Goal: Check status: Check status

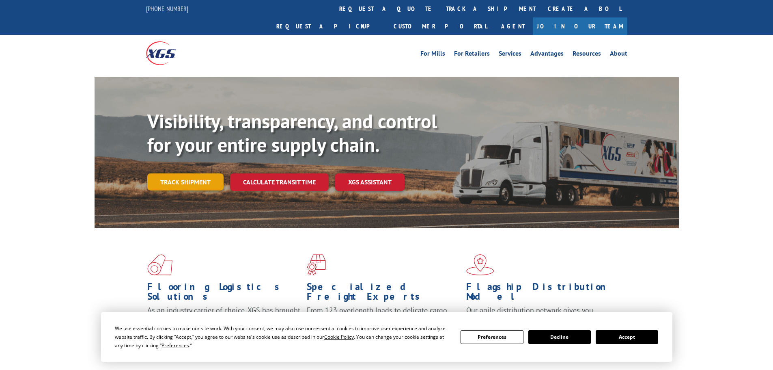
click at [195, 173] on link "Track shipment" at bounding box center [185, 181] width 76 height 17
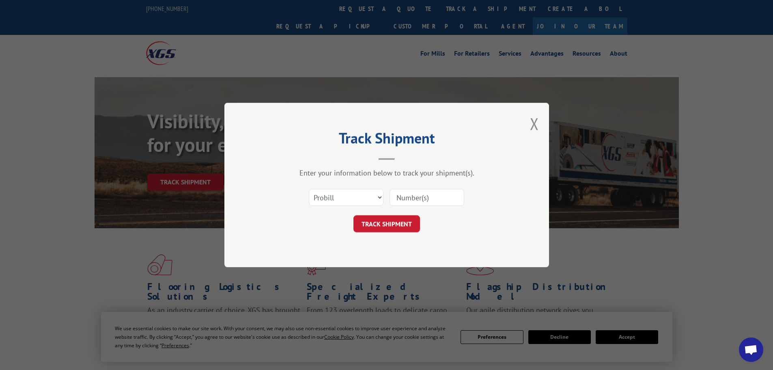
click at [423, 196] on input at bounding box center [427, 197] width 75 height 17
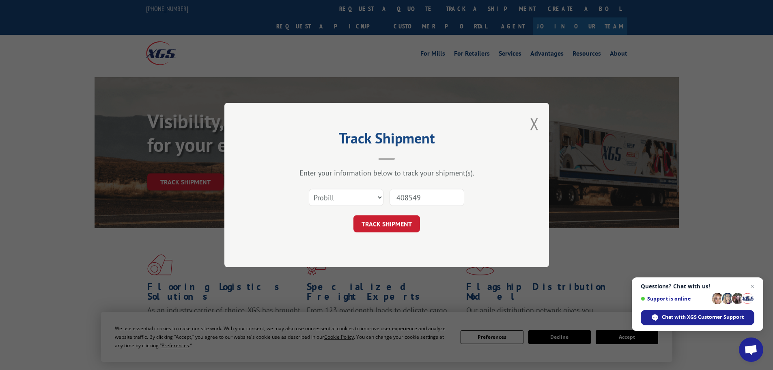
type input "4085491"
click button "TRACK SHIPMENT" at bounding box center [386, 223] width 67 height 17
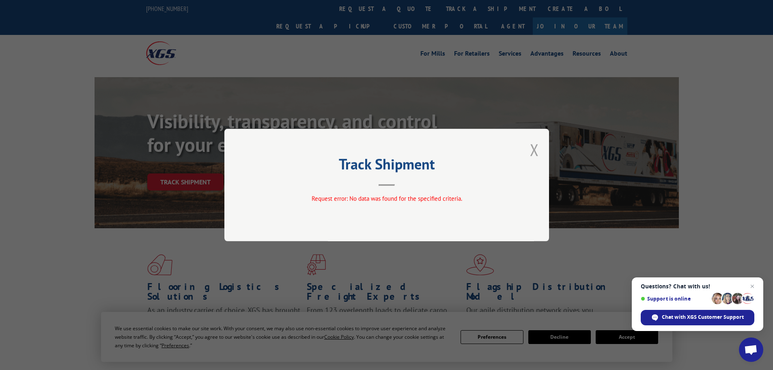
click at [538, 146] on button "Close modal" at bounding box center [534, 150] width 9 height 22
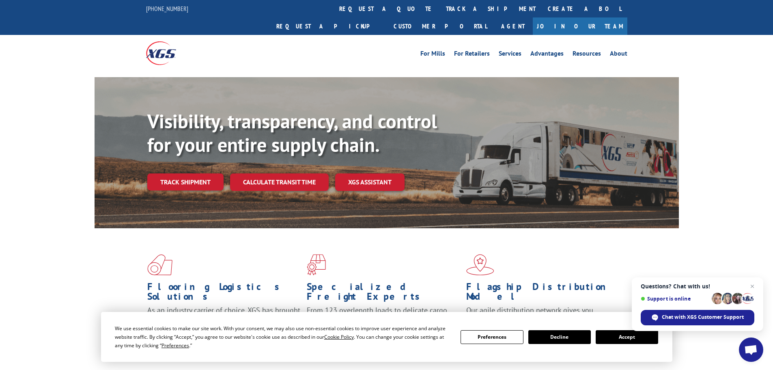
click at [620, 340] on button "Accept" at bounding box center [627, 337] width 62 height 14
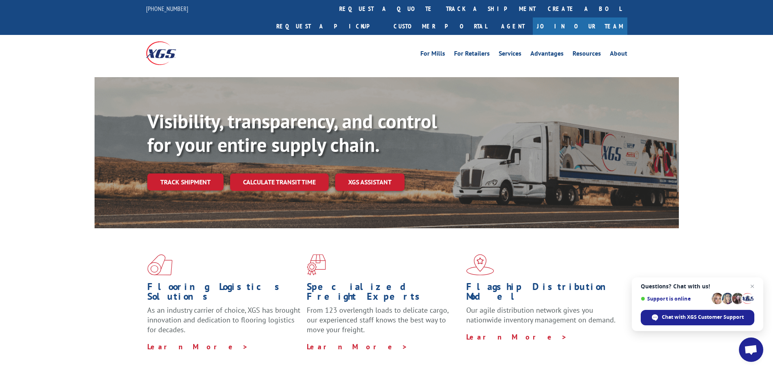
click at [187, 173] on link "Track shipment" at bounding box center [185, 181] width 76 height 17
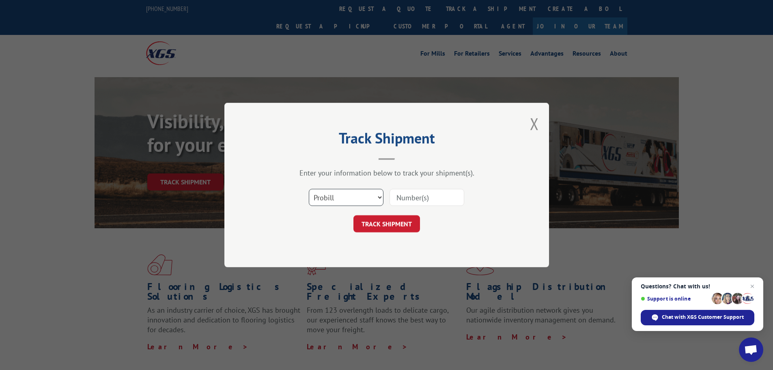
click at [377, 197] on select "Select category... Probill BOL PO" at bounding box center [346, 197] width 75 height 17
click at [309, 189] on select "Select category... Probill BOL PO" at bounding box center [346, 197] width 75 height 17
click at [401, 197] on input at bounding box center [427, 197] width 75 height 17
type input "4085491"
click at [381, 222] on button "TRACK SHIPMENT" at bounding box center [386, 223] width 67 height 17
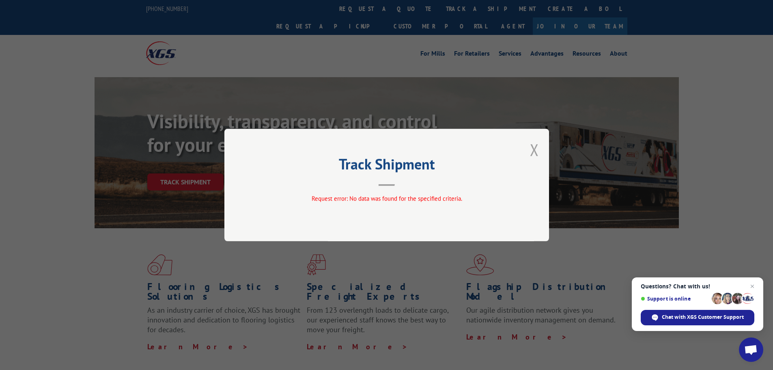
click at [532, 147] on button "Close modal" at bounding box center [534, 150] width 9 height 22
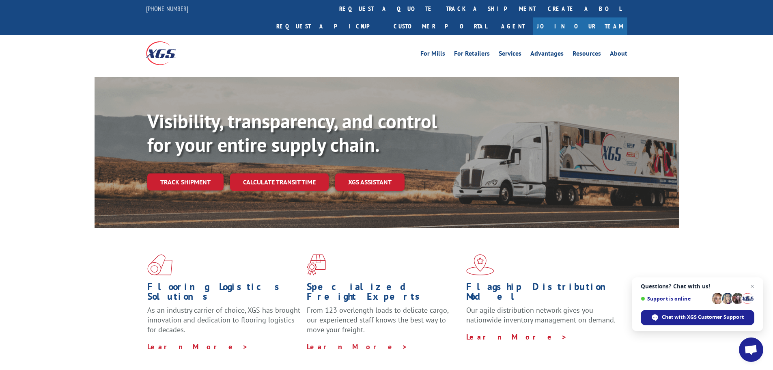
click at [188, 173] on link "Track shipment" at bounding box center [185, 181] width 76 height 17
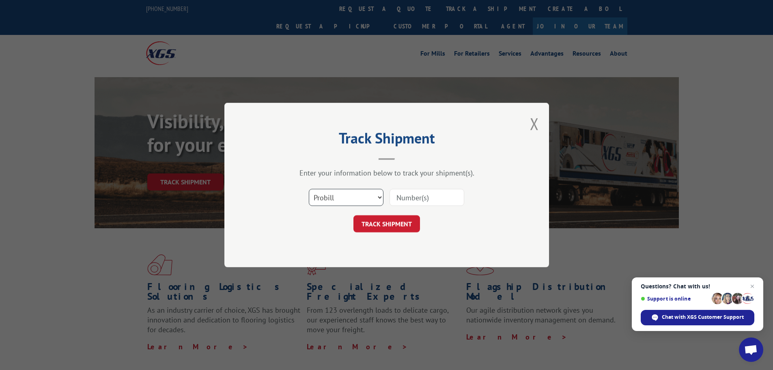
click at [379, 196] on select "Select category... Probill BOL PO" at bounding box center [346, 197] width 75 height 17
select select "bol"
click at [309, 189] on select "Select category... Probill BOL PO" at bounding box center [346, 197] width 75 height 17
click at [413, 198] on input at bounding box center [427, 197] width 75 height 17
type input "4085491"
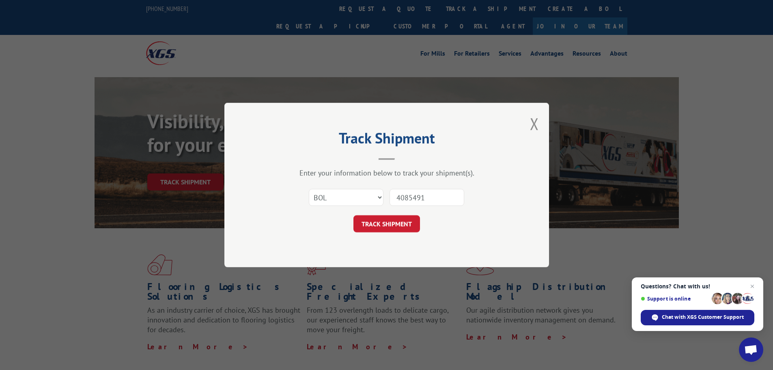
click at [389, 224] on button "TRACK SHIPMENT" at bounding box center [386, 223] width 67 height 17
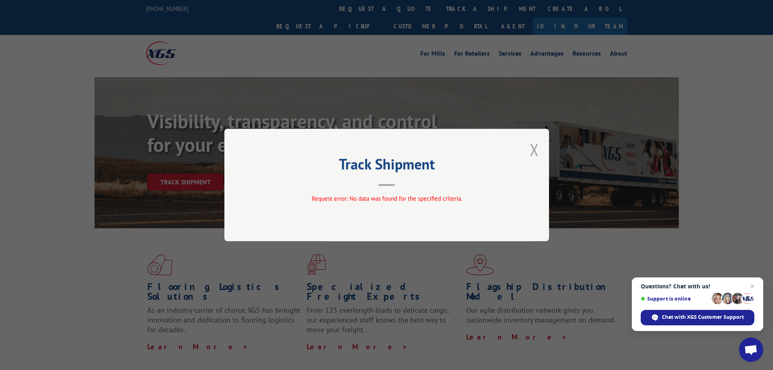
click at [535, 149] on button "Close modal" at bounding box center [534, 150] width 9 height 22
